Goal: Transaction & Acquisition: Purchase product/service

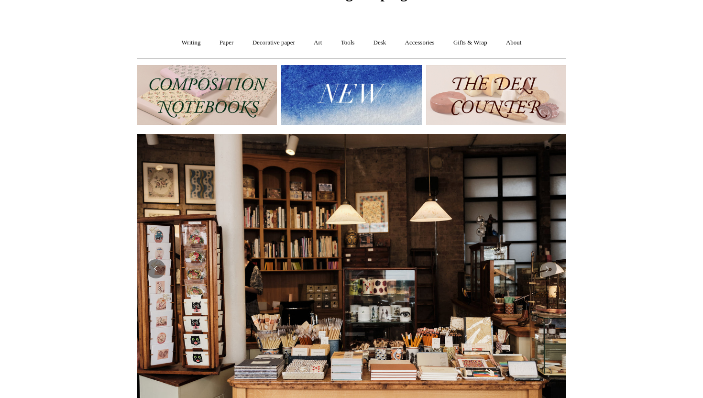
scroll to position [28, 0]
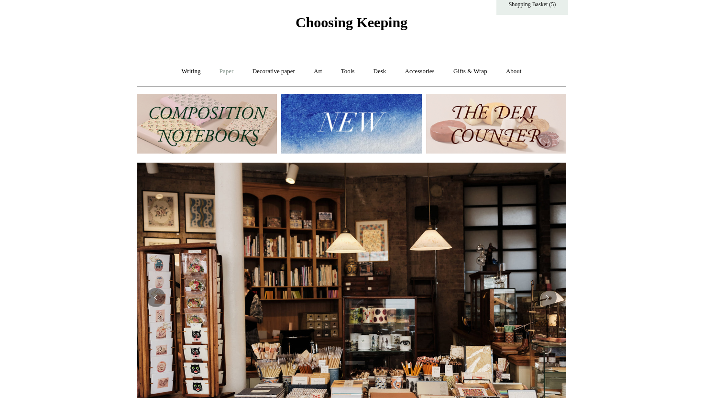
click at [228, 72] on link "Paper +" at bounding box center [227, 71] width 32 height 25
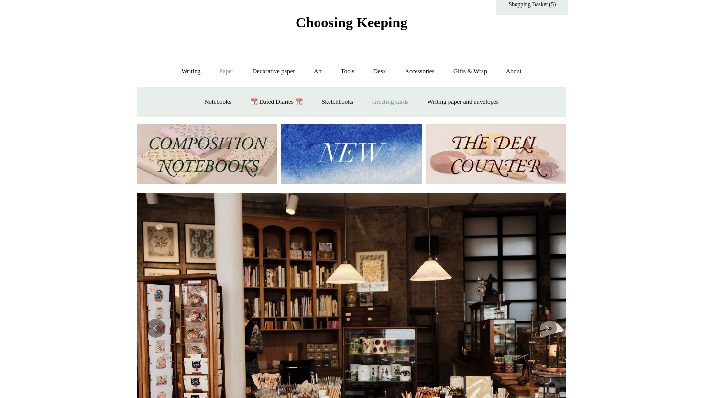
click at [401, 99] on link "Greeting cards +" at bounding box center [390, 101] width 54 height 25
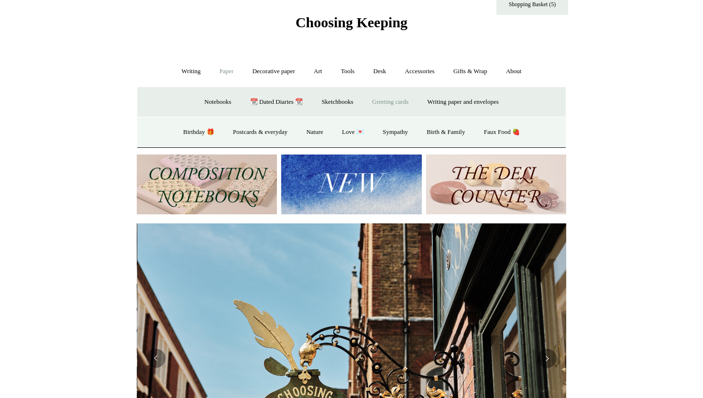
scroll to position [0, 429]
click at [190, 131] on link "Birthday 🎁" at bounding box center [198, 132] width 48 height 25
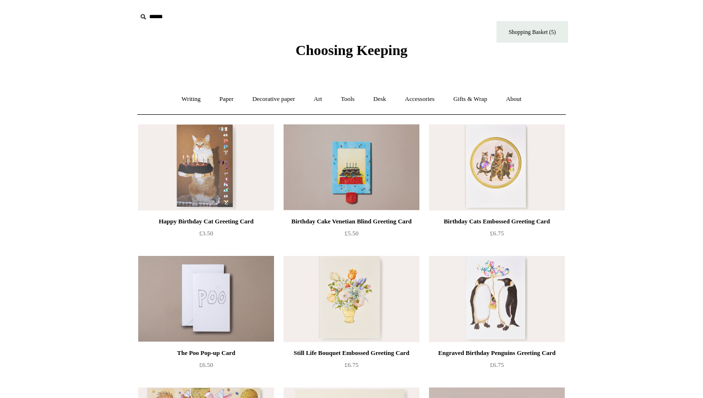
click at [221, 171] on img at bounding box center [206, 167] width 136 height 86
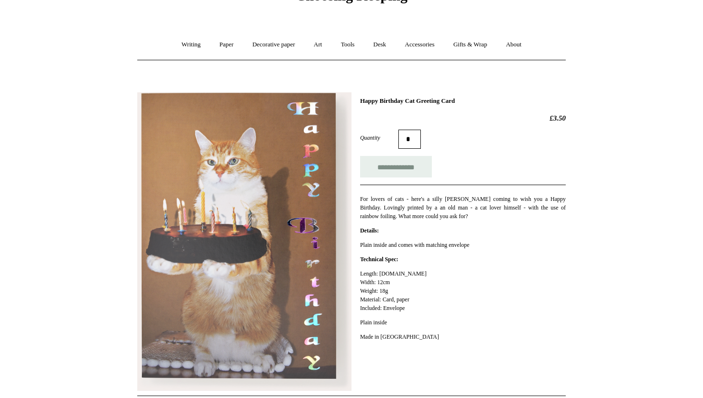
scroll to position [77, 0]
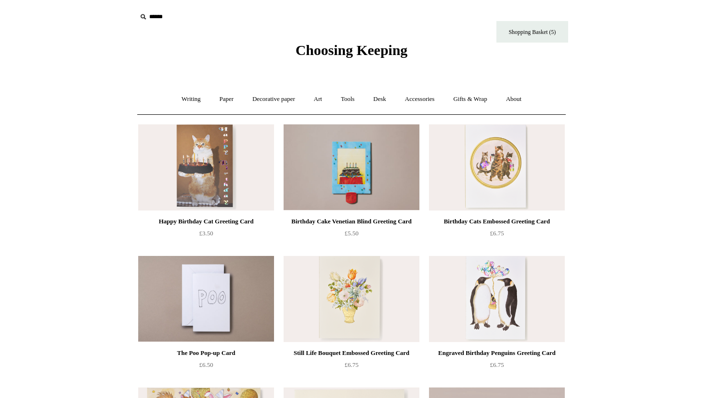
scroll to position [1, 0]
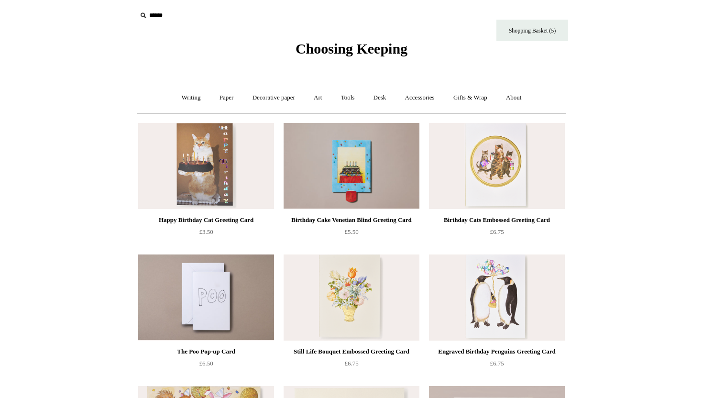
click at [512, 178] on img at bounding box center [497, 166] width 136 height 86
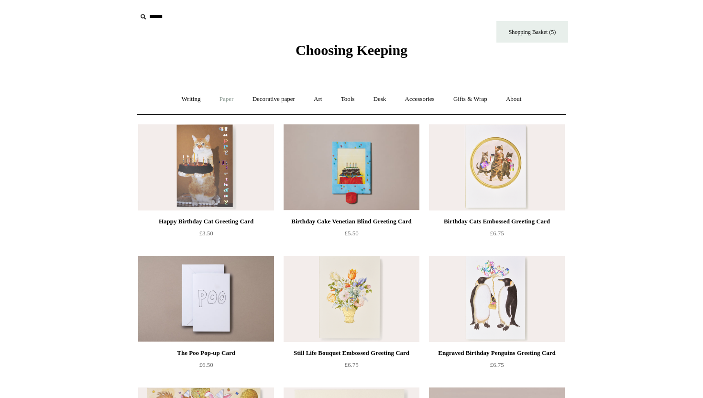
click at [218, 102] on link "Paper +" at bounding box center [227, 99] width 32 height 25
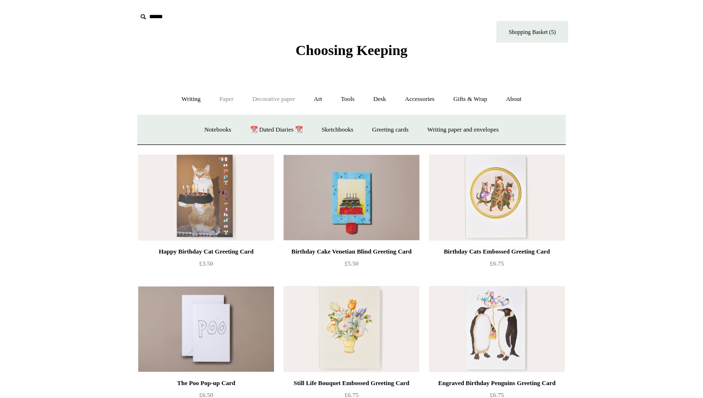
click at [278, 101] on link "Decorative paper +" at bounding box center [274, 99] width 60 height 25
click at [317, 99] on link "Art +" at bounding box center [317, 99] width 25 height 25
click at [354, 96] on link "Tools +" at bounding box center [347, 99] width 31 height 25
click at [420, 99] on link "Accessories +" at bounding box center [419, 99] width 47 height 25
click at [221, 101] on link "Paper +" at bounding box center [227, 99] width 32 height 25
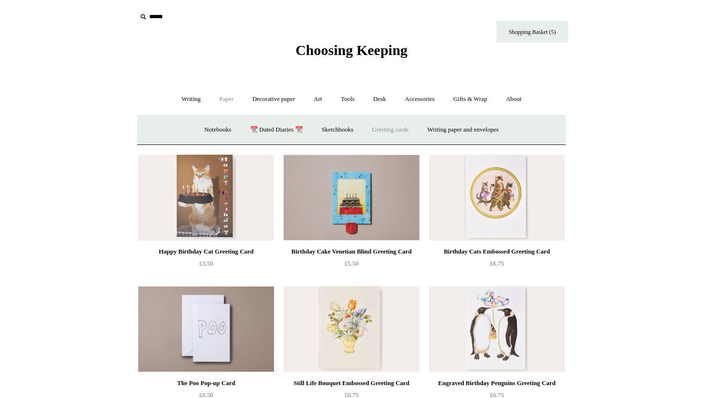
click at [374, 128] on link "Greeting cards +" at bounding box center [390, 129] width 54 height 25
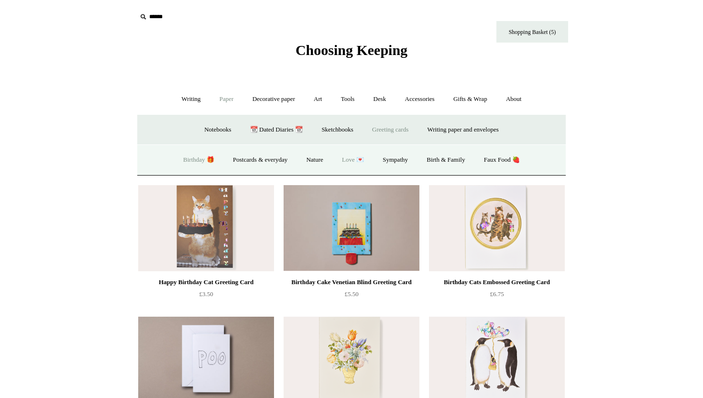
click at [352, 162] on link "Love 💌" at bounding box center [352, 159] width 39 height 25
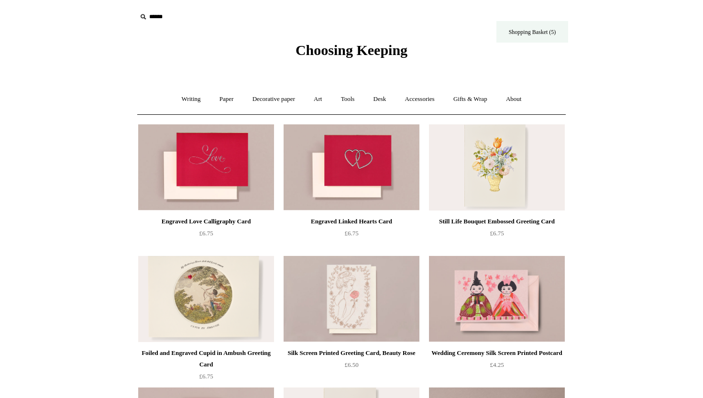
click at [517, 33] on link "Shopping Basket (5)" at bounding box center [532, 32] width 72 height 22
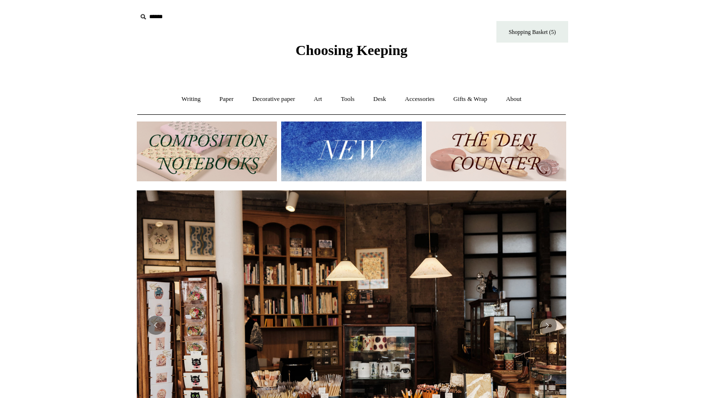
click at [325, 152] on img at bounding box center [351, 151] width 140 height 60
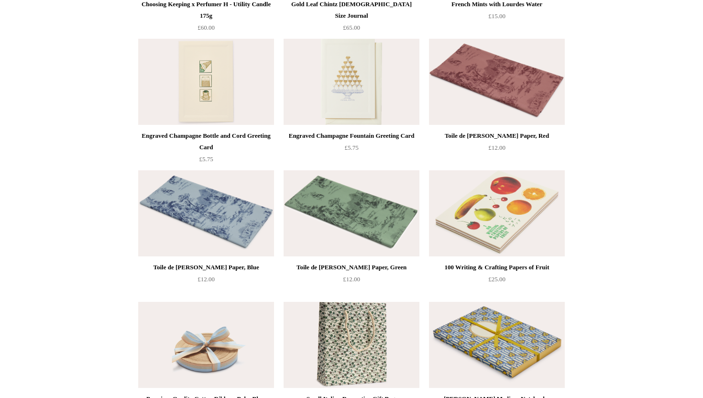
scroll to position [1388, 0]
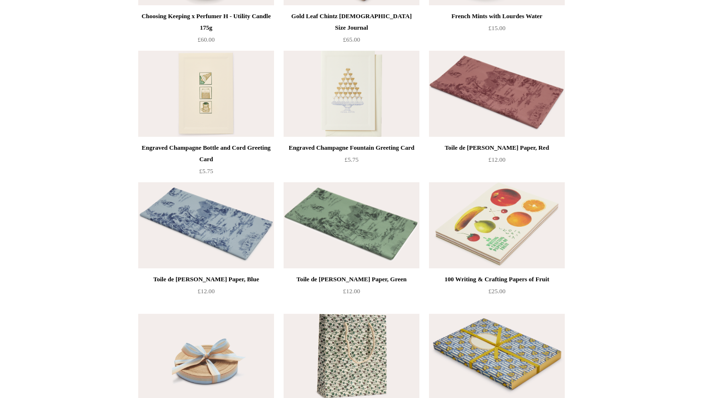
click at [328, 106] on img at bounding box center [351, 94] width 136 height 86
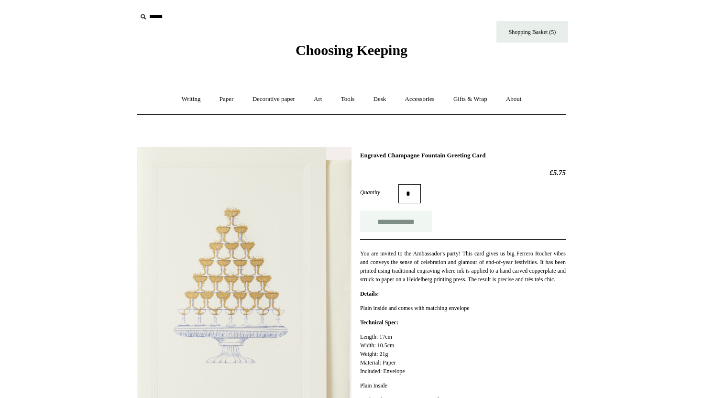
click at [383, 228] on input "**********" at bounding box center [396, 221] width 72 height 22
type input "**********"
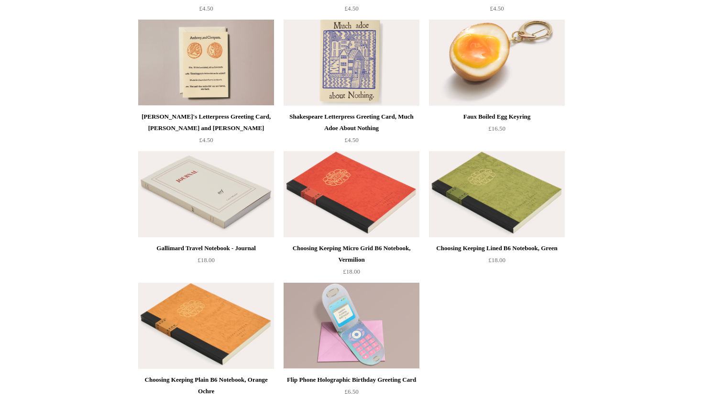
scroll to position [2185, 0]
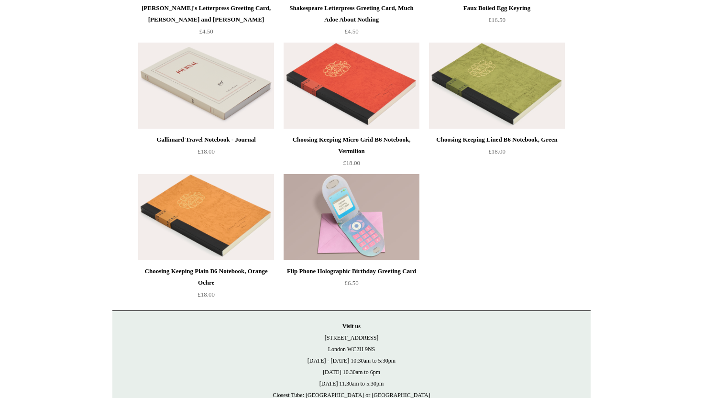
click at [381, 215] on img at bounding box center [351, 217] width 136 height 86
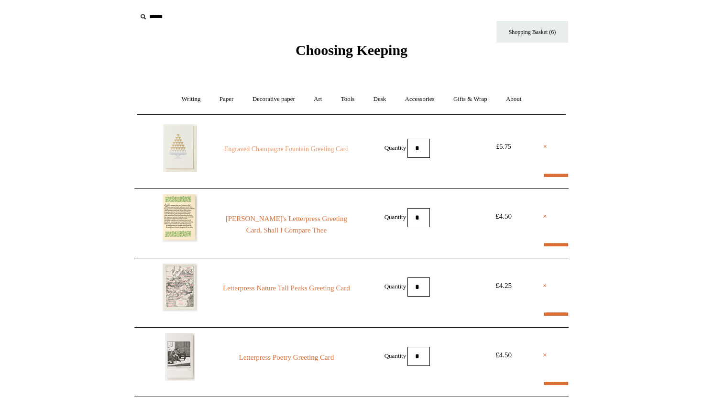
click at [300, 149] on link "Engraved Champagne Fountain Greeting Card" at bounding box center [286, 148] width 130 height 11
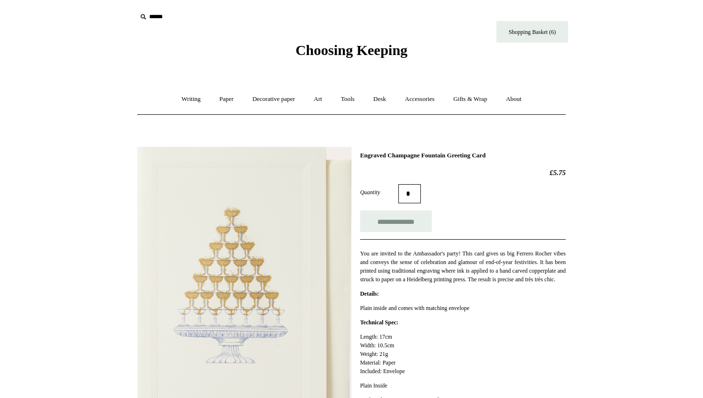
drag, startPoint x: 515, startPoint y: 158, endPoint x: 359, endPoint y: 154, distance: 155.9
click at [360, 154] on h1 "Engraved Champagne Fountain Greeting Card" at bounding box center [463, 156] width 206 height 8
copy h1 "Engraved Champagne Fountain Greeting Card"
click at [512, 37] on link "Shopping Basket (6)" at bounding box center [532, 32] width 72 height 22
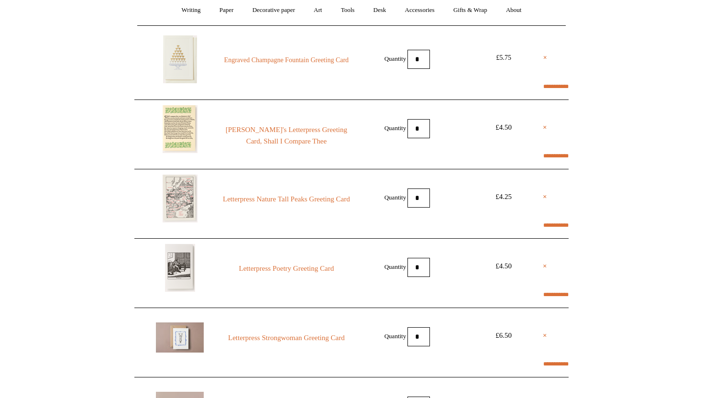
select select "*****"
type input "*******"
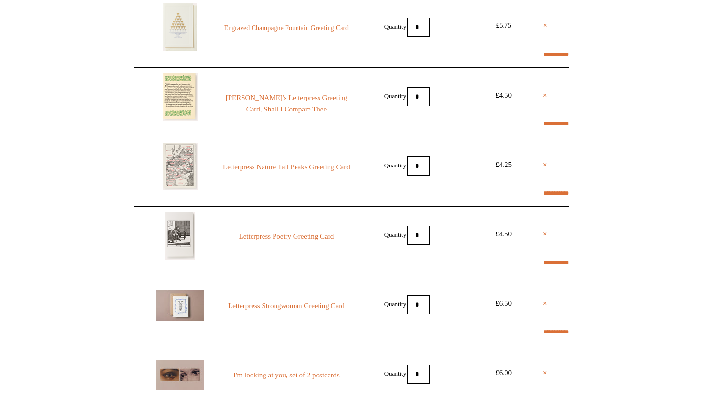
select select "********"
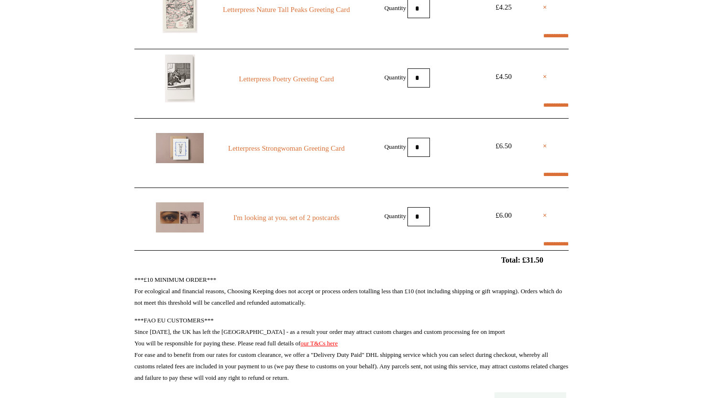
scroll to position [295, 0]
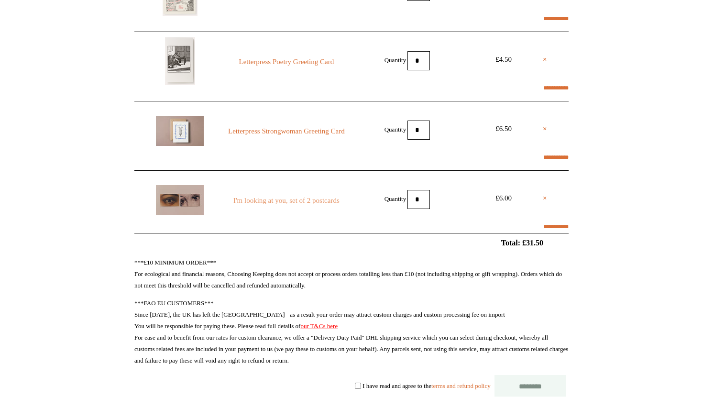
click at [316, 201] on link "I'm looking at you, set of 2 postcards" at bounding box center [286, 200] width 130 height 11
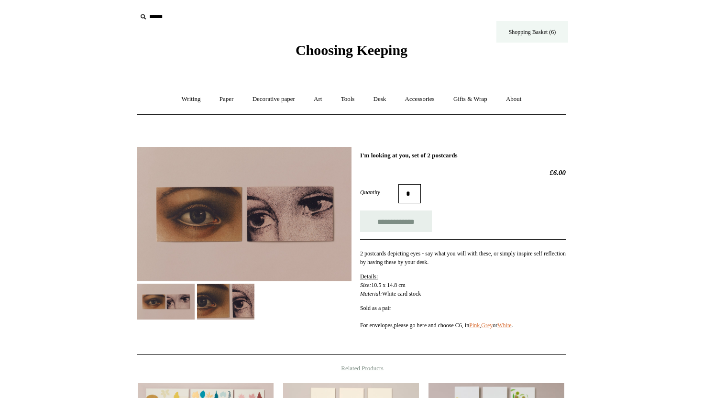
click at [516, 38] on link "Shopping Basket (6)" at bounding box center [532, 32] width 72 height 22
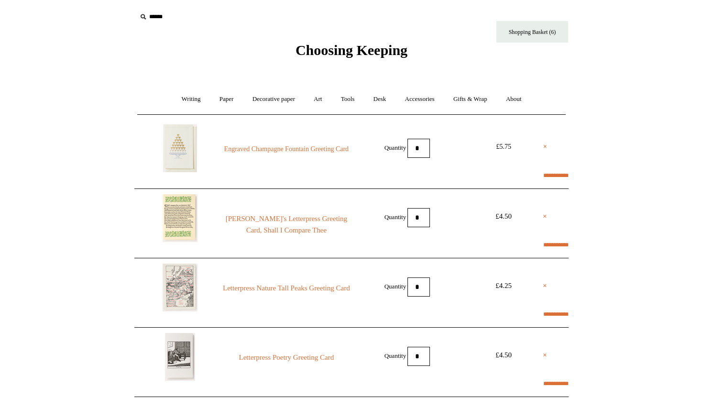
select select "*****"
type input "*******"
select select "********"
click at [319, 147] on link "Engraved Champagne Fountain Greeting Card" at bounding box center [286, 148] width 130 height 11
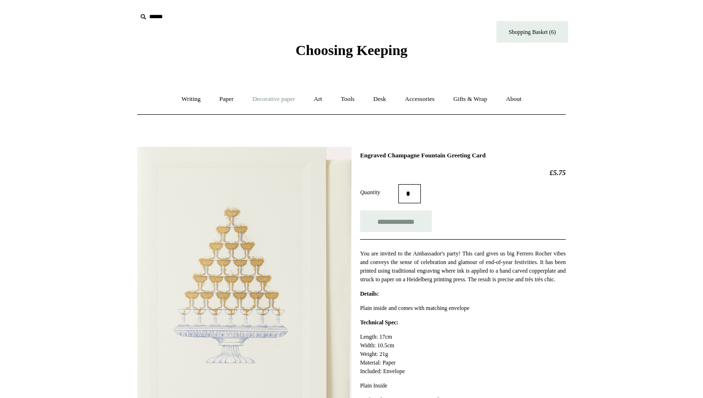
click at [270, 101] on link "Decorative paper +" at bounding box center [274, 99] width 60 height 25
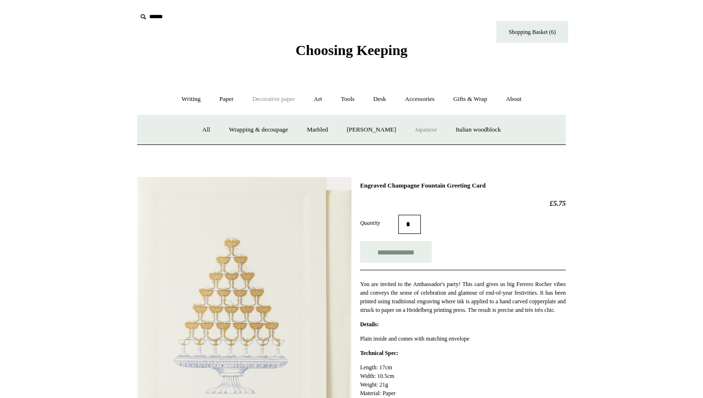
click at [434, 127] on link "Japanese" at bounding box center [425, 129] width 39 height 25
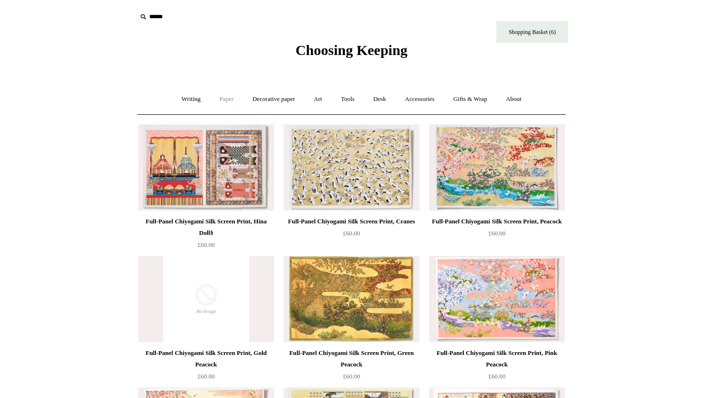
click at [226, 98] on link "Paper +" at bounding box center [227, 99] width 32 height 25
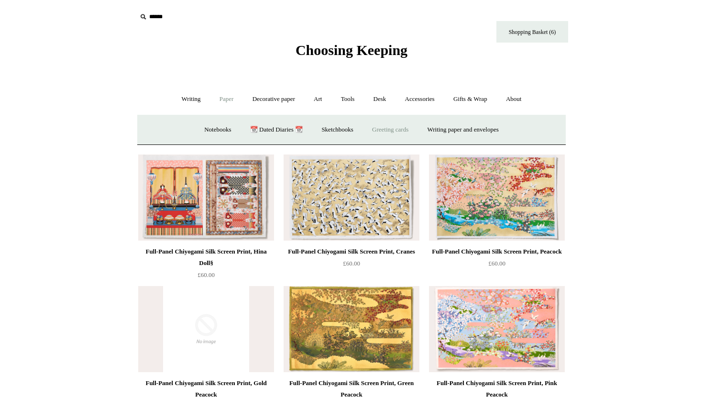
click at [381, 126] on link "Greeting cards +" at bounding box center [390, 129] width 54 height 25
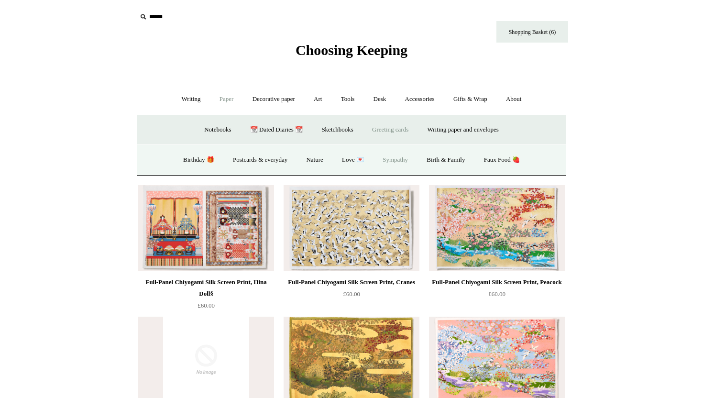
click at [396, 161] on link "Sympathy" at bounding box center [395, 159] width 43 height 25
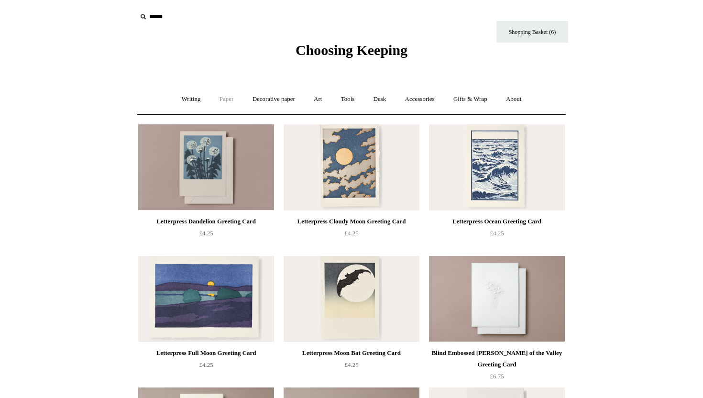
click at [228, 98] on link "Paper +" at bounding box center [227, 99] width 32 height 25
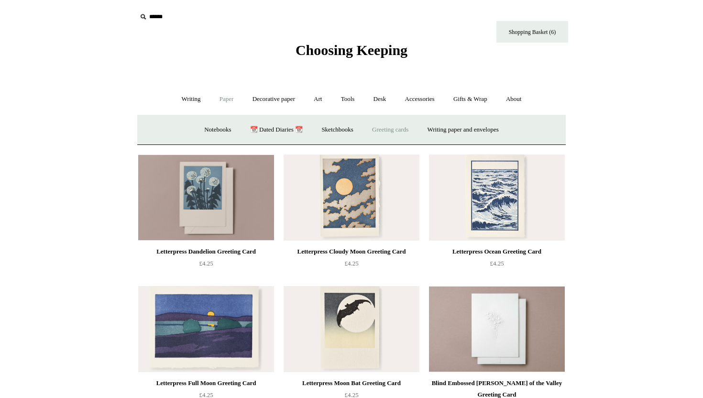
click at [367, 132] on link "Greeting cards +" at bounding box center [390, 129] width 54 height 25
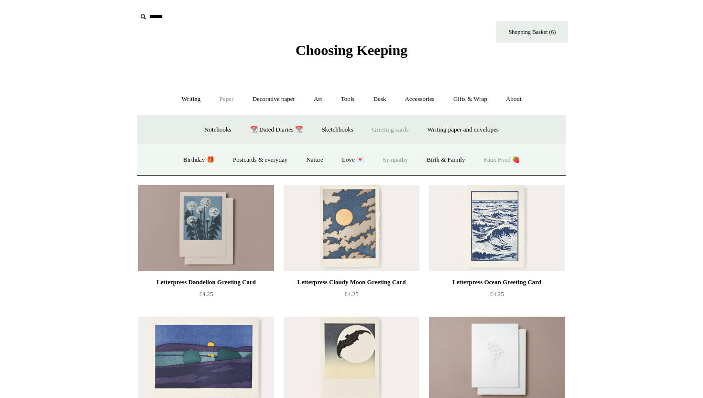
click at [496, 154] on link "Faux Food 🍓" at bounding box center [501, 159] width 53 height 25
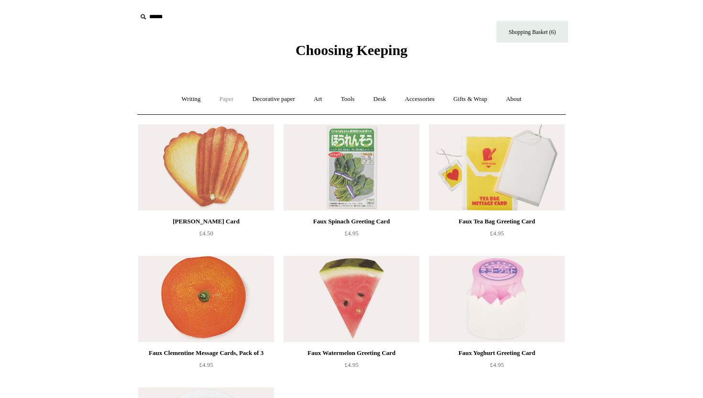
click at [227, 99] on link "Paper +" at bounding box center [227, 99] width 32 height 25
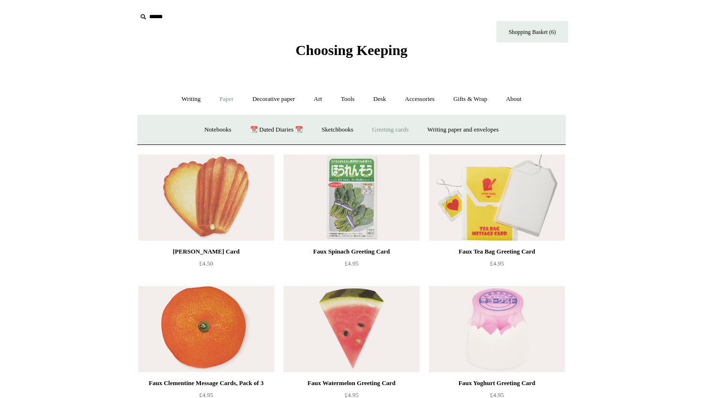
click at [408, 128] on link "Greeting cards +" at bounding box center [390, 129] width 54 height 25
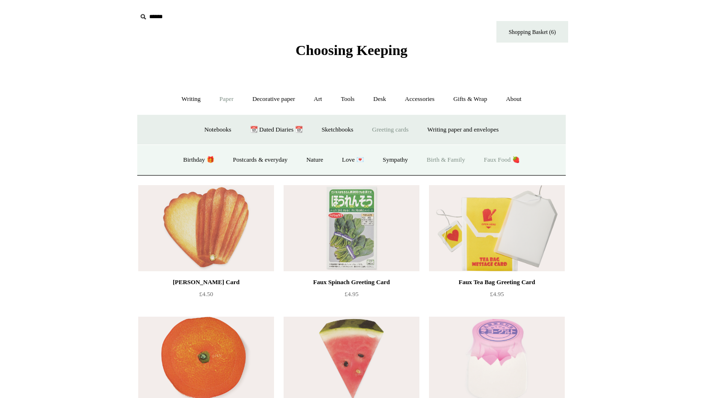
click at [446, 162] on link "Birth & Family" at bounding box center [445, 159] width 55 height 25
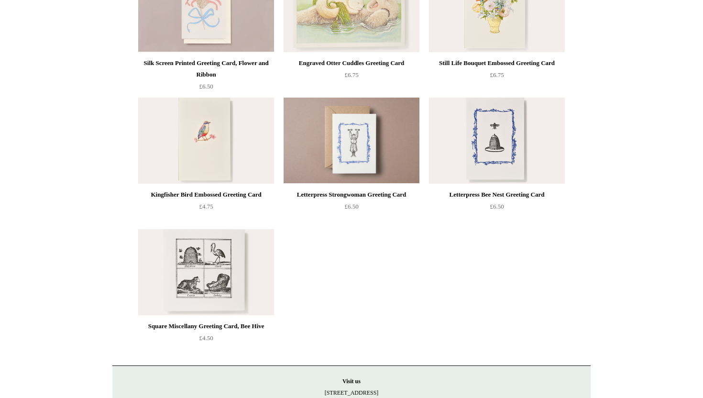
scroll to position [170, 0]
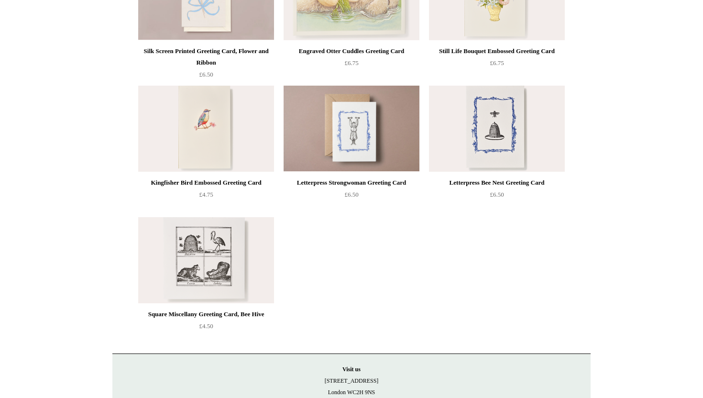
click at [412, 146] on img at bounding box center [351, 129] width 136 height 86
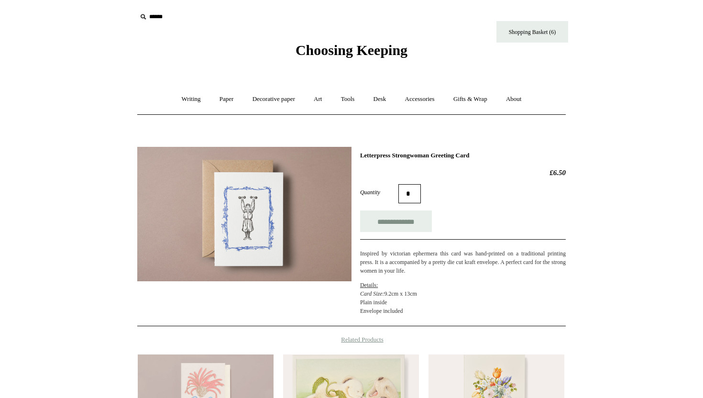
click at [270, 246] on img at bounding box center [244, 214] width 214 height 134
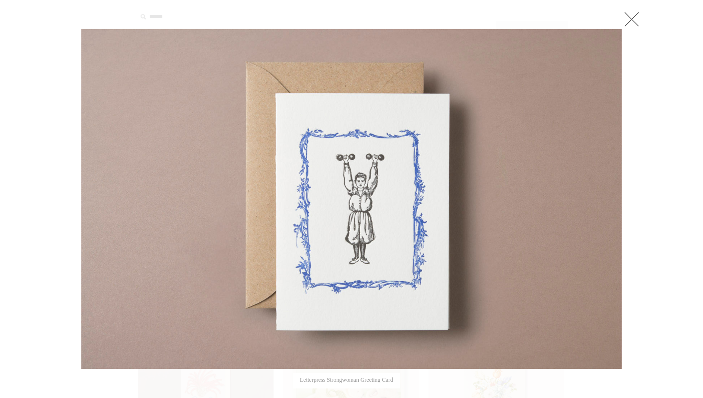
click at [631, 20] on link at bounding box center [631, 19] width 19 height 19
